Goal: Navigation & Orientation: Find specific page/section

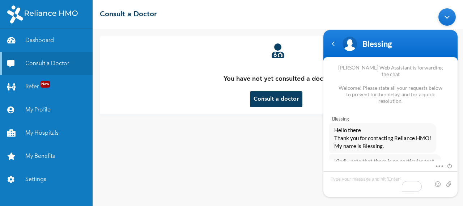
scroll to position [538, 0]
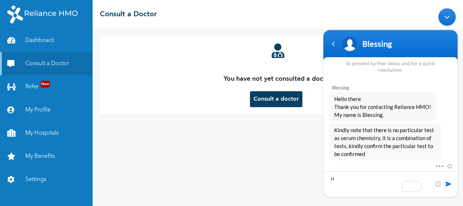
type textarea "Hi"
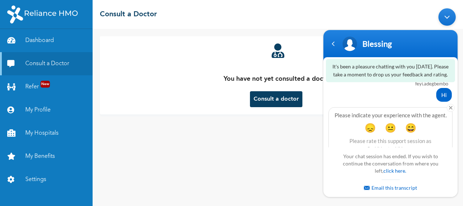
scroll to position [634, 0]
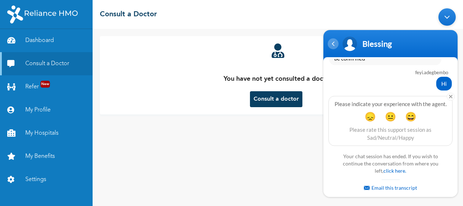
click at [337, 44] on div "Navigation go back" at bounding box center [333, 43] width 11 height 11
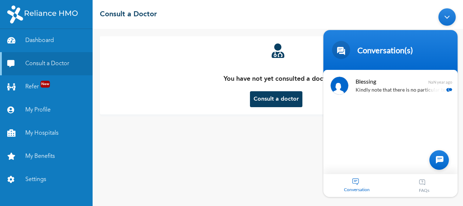
click at [447, 12] on div "Minimize live chat window" at bounding box center [446, 16] width 17 height 17
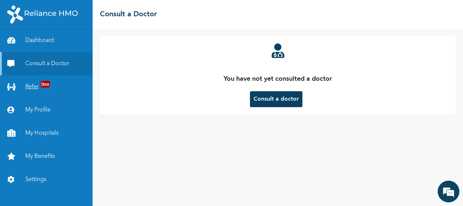
click at [31, 90] on link "Refer New" at bounding box center [46, 86] width 93 height 23
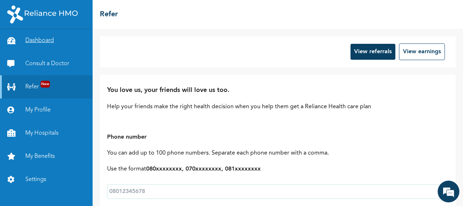
click at [37, 44] on link "Dashboard" at bounding box center [46, 40] width 93 height 23
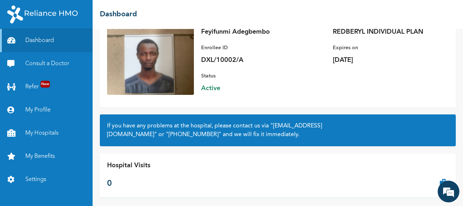
scroll to position [72, 0]
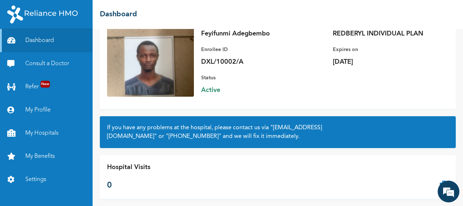
click at [433, 68] on div "Enrollee Name Feyifunmi Adegbembo Enrollee ID DXL/10002/A Plan Info REDBERYL IN…" at bounding box center [321, 56] width 255 height 92
